Goal: Navigation & Orientation: Find specific page/section

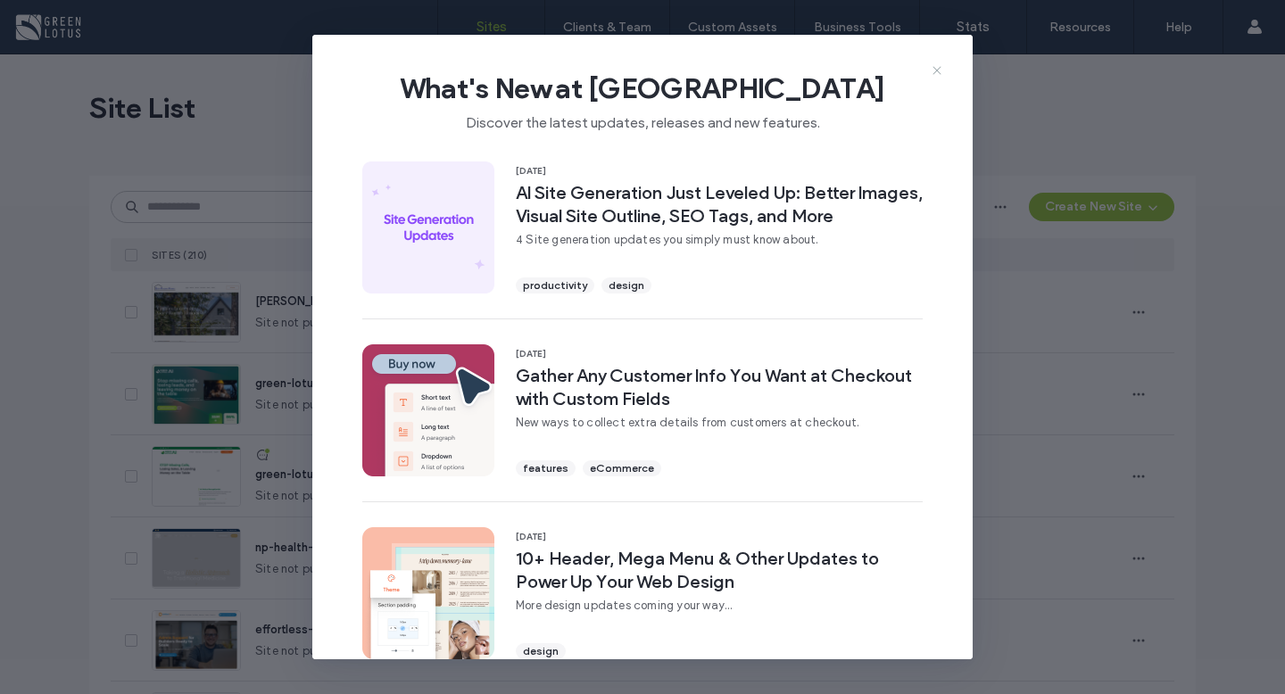
click at [938, 70] on use at bounding box center [936, 70] width 8 height 8
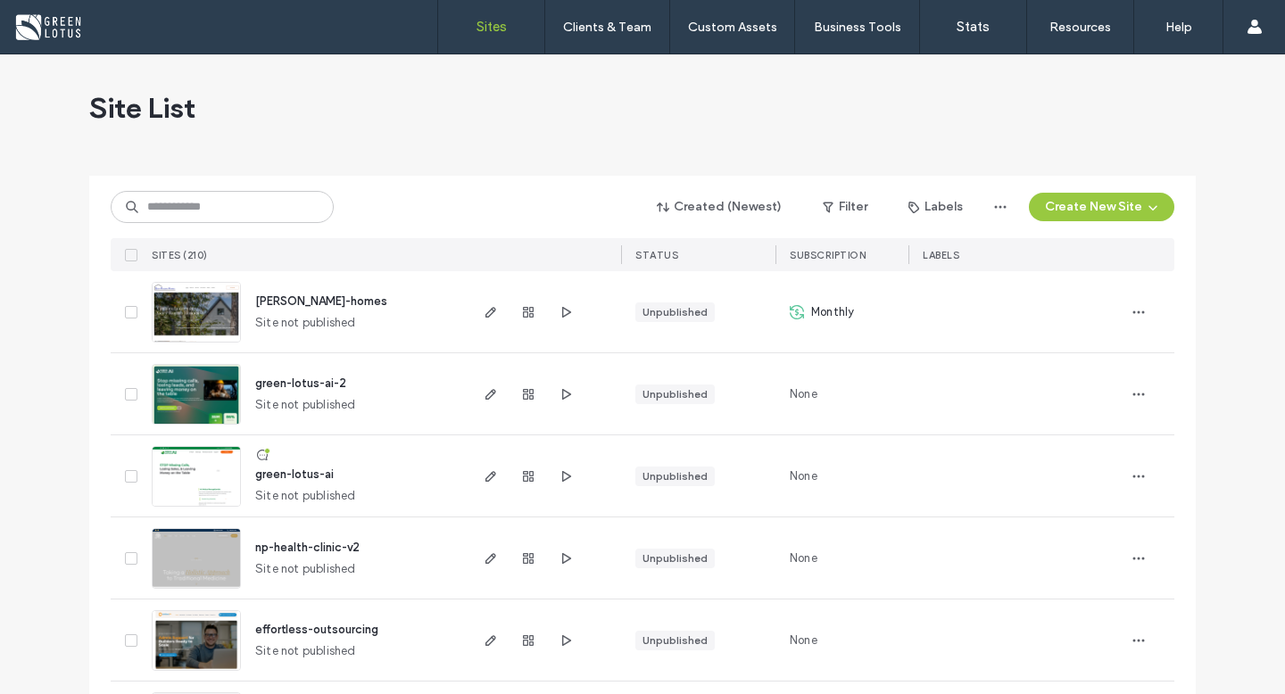
click at [318, 472] on span "green-lotus-ai" at bounding box center [294, 473] width 79 height 13
click at [562, 397] on use "button" at bounding box center [566, 393] width 9 height 11
